Goal: Information Seeking & Learning: Find specific fact

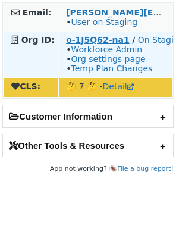
click at [118, 40] on strong "o-1J5Q62-na1" at bounding box center [97, 40] width 63 height 10
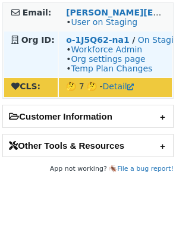
click at [109, 33] on td "o-1J5Q62-na1 / On Staging • Workforce Admin • Org settings page • Temp Plan Cha…" at bounding box center [115, 53] width 113 height 45
click at [111, 37] on strong "o-1J5Q62-na1" at bounding box center [97, 40] width 63 height 10
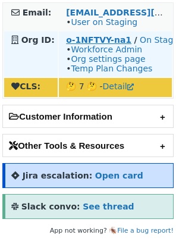
click at [92, 40] on strong "o-1NFTVY-na1" at bounding box center [98, 40] width 65 height 10
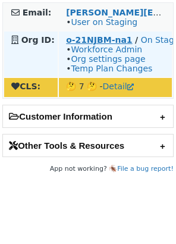
click at [74, 39] on strong "o-21NJBM-na1" at bounding box center [99, 40] width 66 height 10
click at [93, 39] on strong "o-21NJBM-na1" at bounding box center [99, 40] width 66 height 10
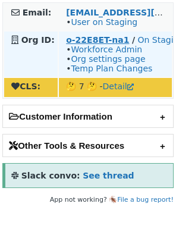
click at [93, 40] on strong "o-22E8ET-na1" at bounding box center [97, 40] width 63 height 10
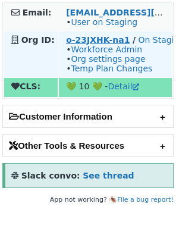
click at [69, 39] on strong "o-23JXHK-na1" at bounding box center [98, 40] width 64 height 10
